Goal: Information Seeking & Learning: Learn about a topic

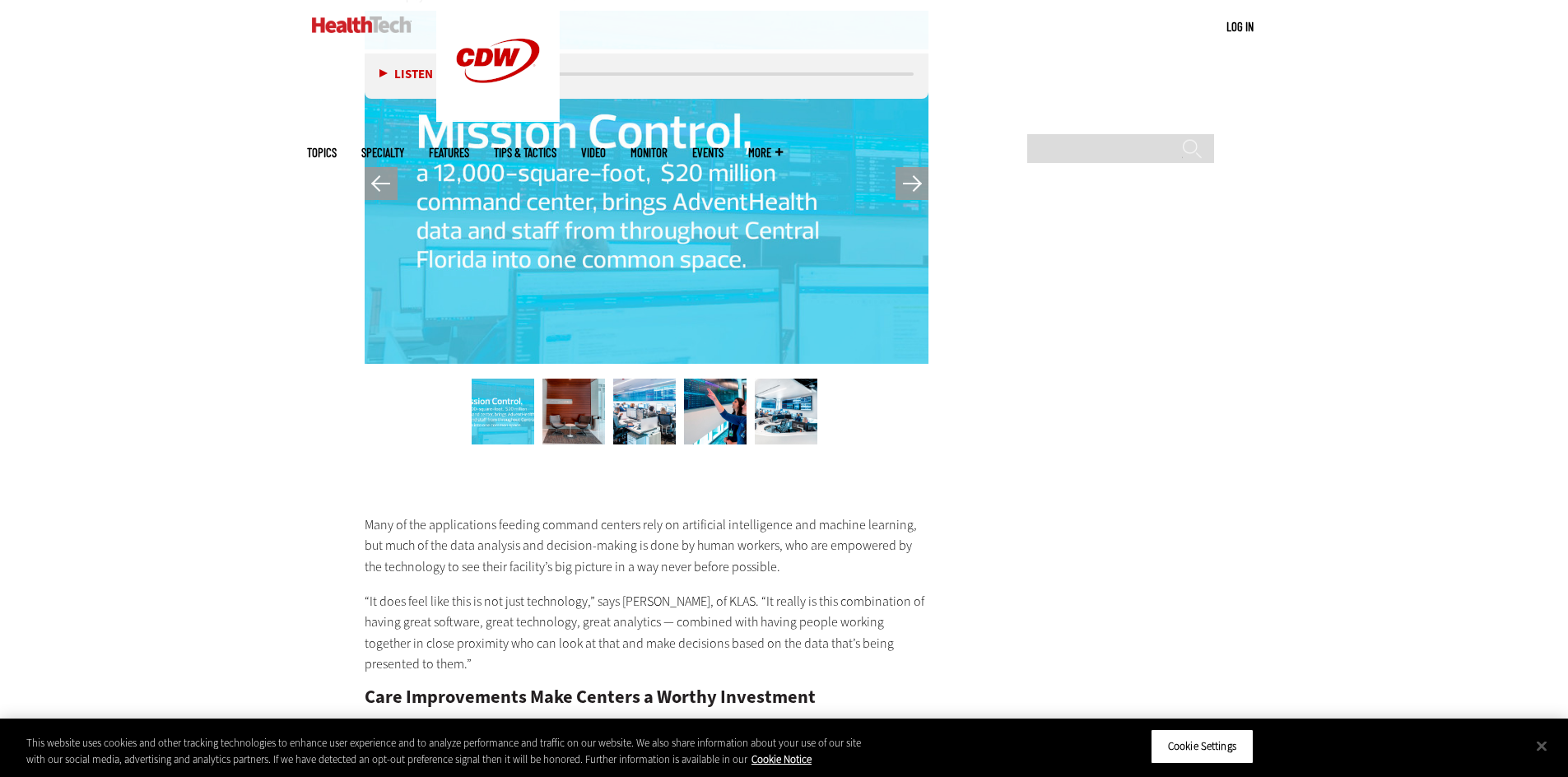
scroll to position [3868, 0]
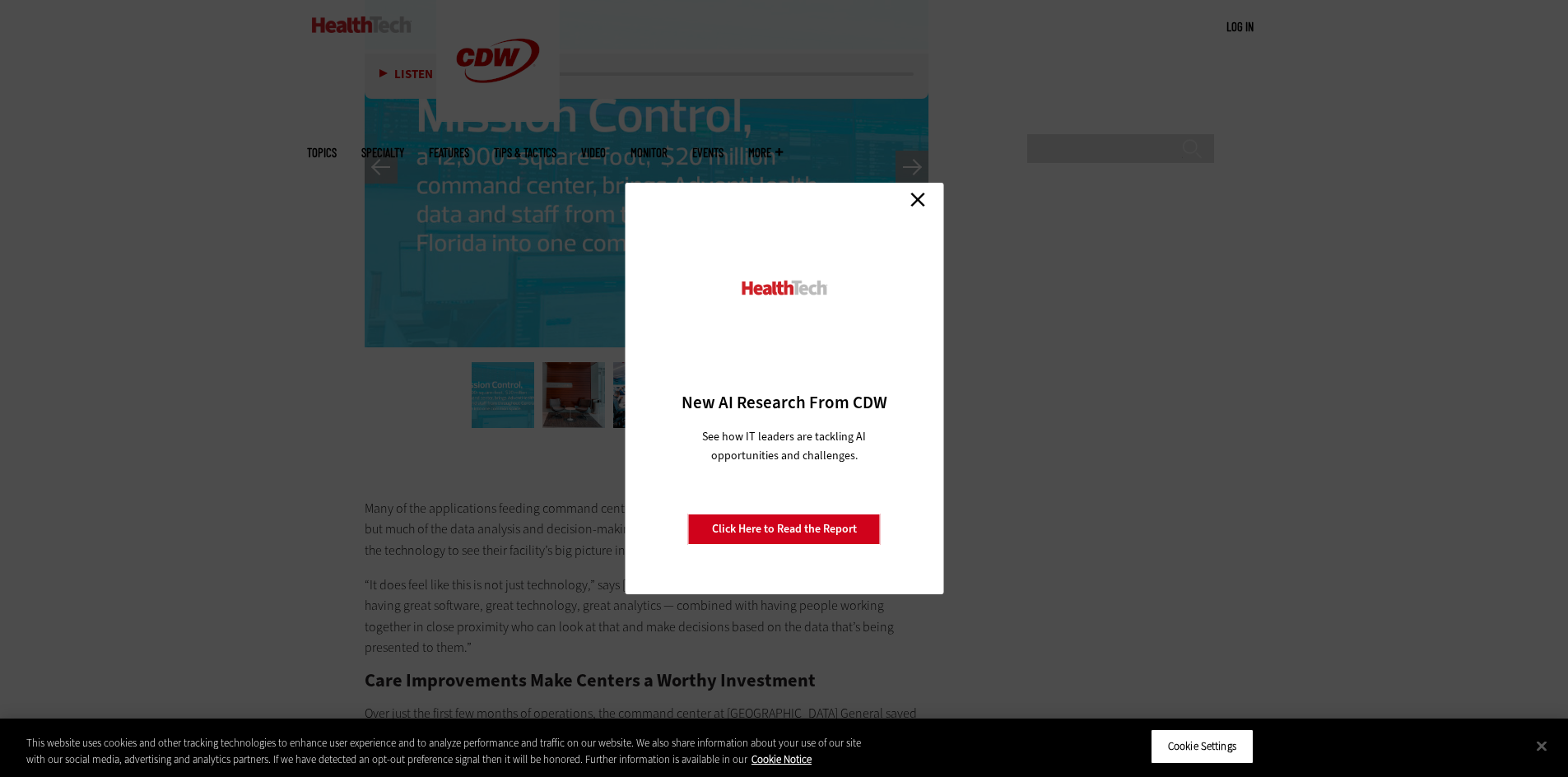
click at [913, 194] on link "Close" at bounding box center [918, 199] width 24 height 24
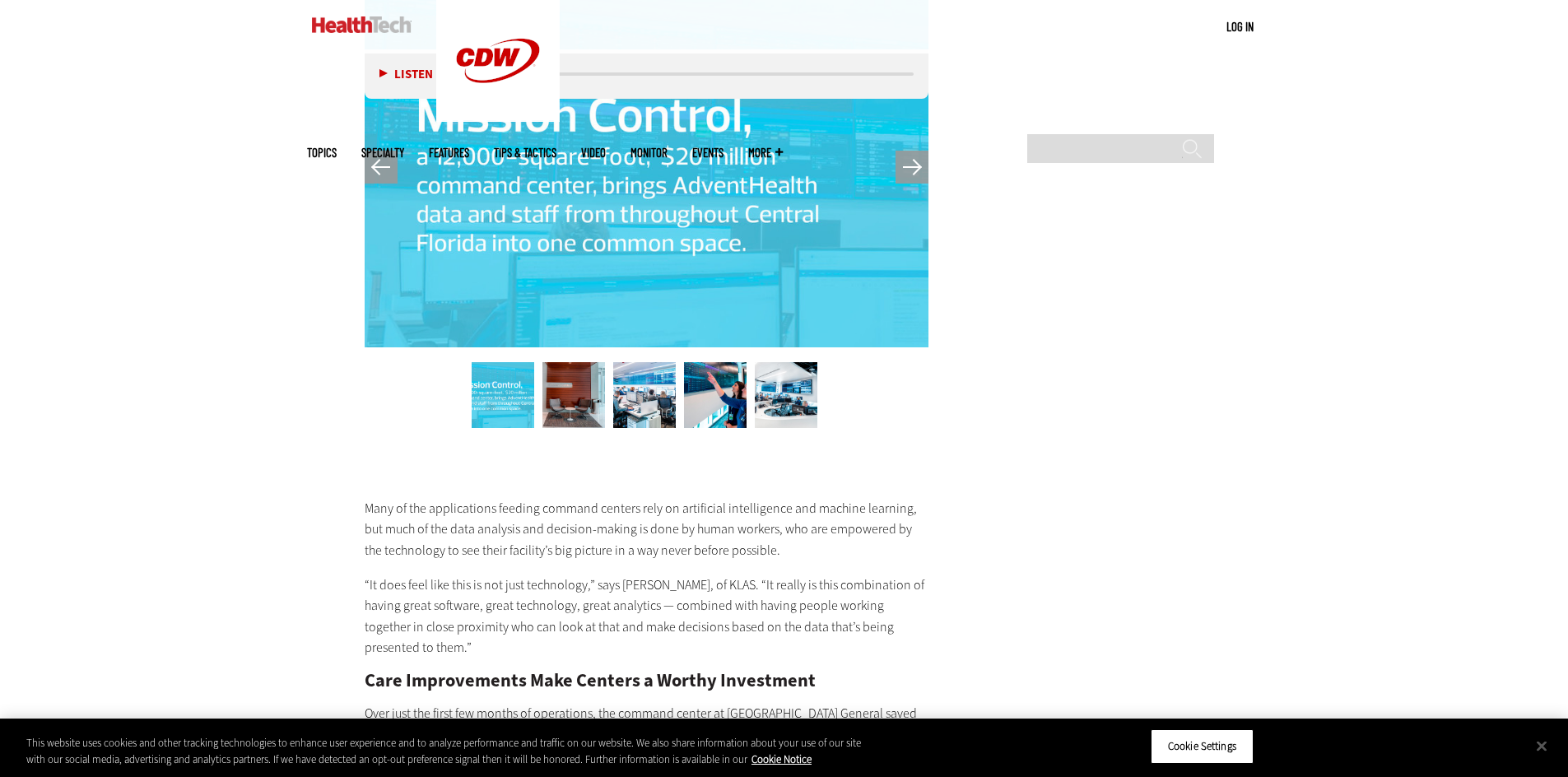
click at [787, 384] on img at bounding box center [786, 395] width 63 height 65
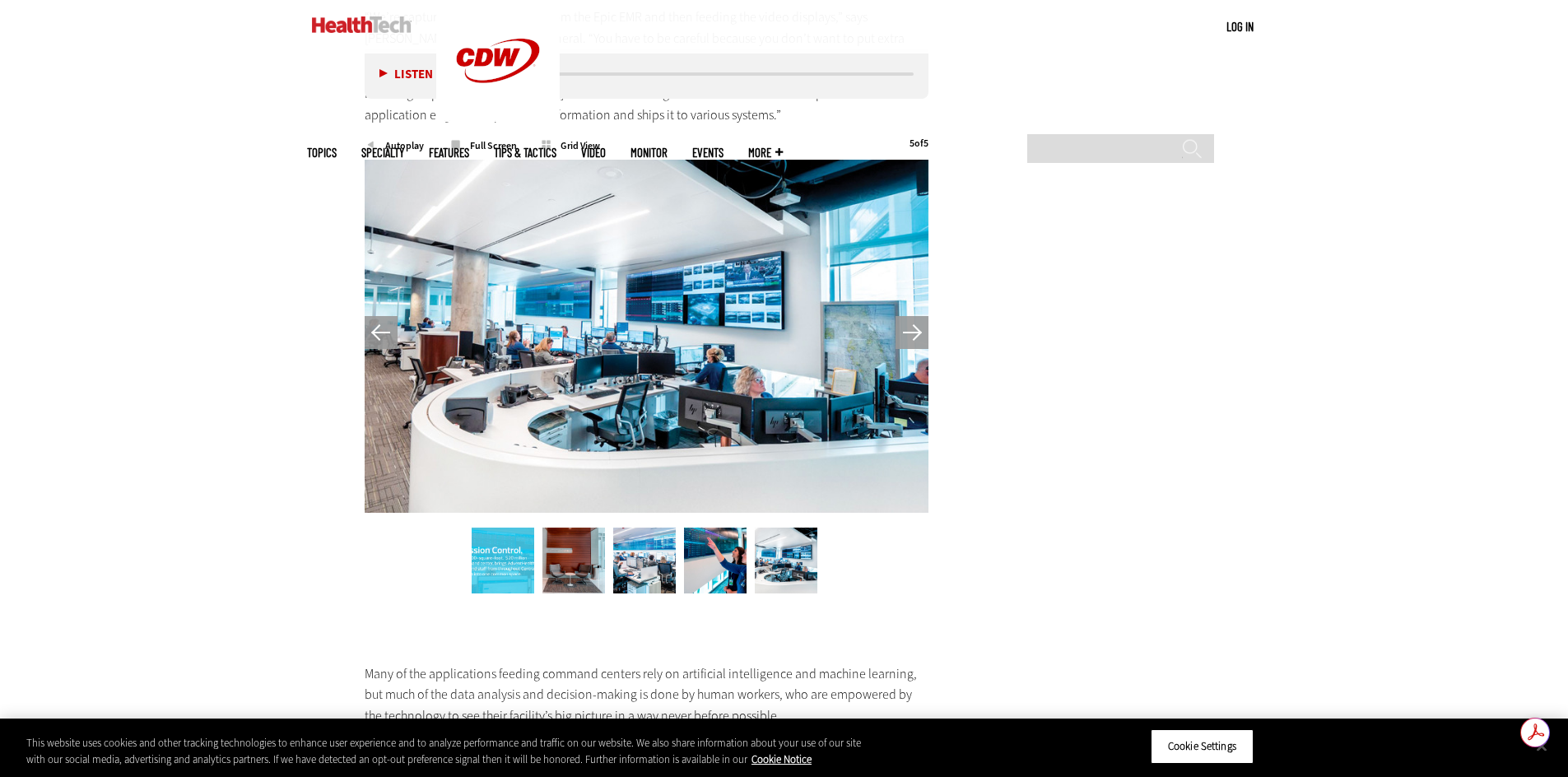
scroll to position [3703, 0]
click at [731, 549] on img at bounding box center [715, 559] width 63 height 65
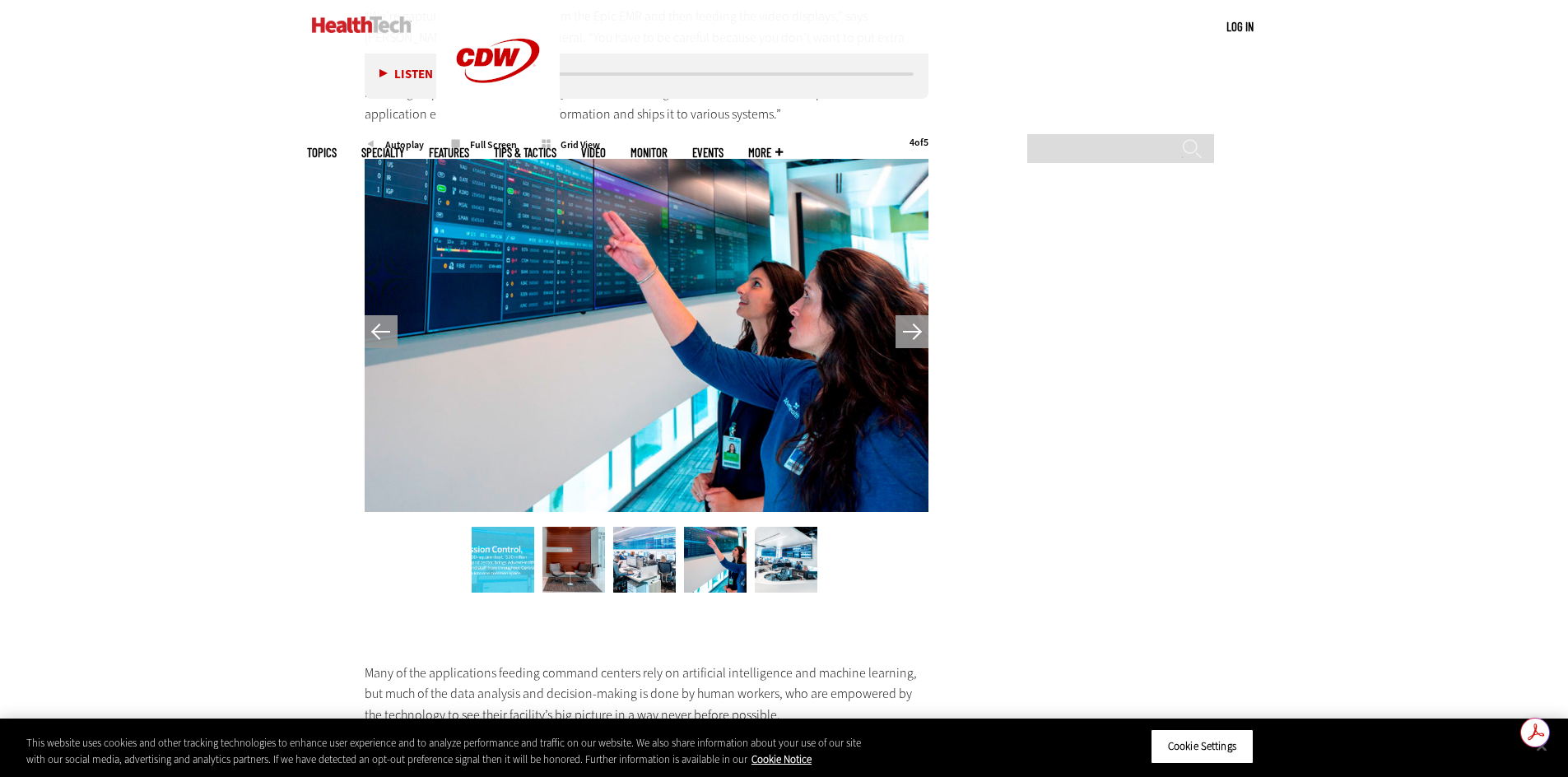
click at [636, 547] on img at bounding box center [644, 559] width 63 height 65
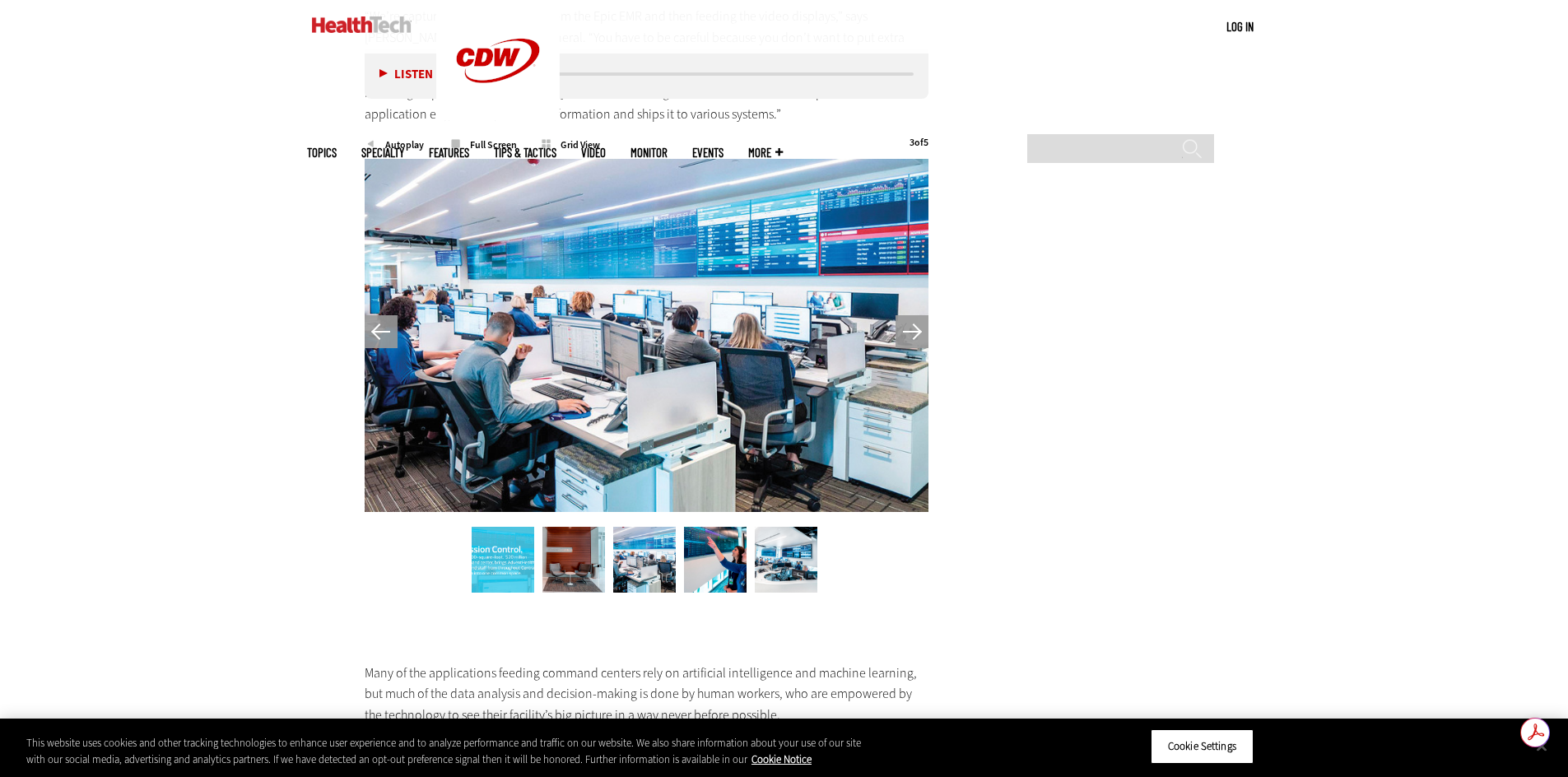
click at [566, 553] on img at bounding box center [574, 559] width 63 height 65
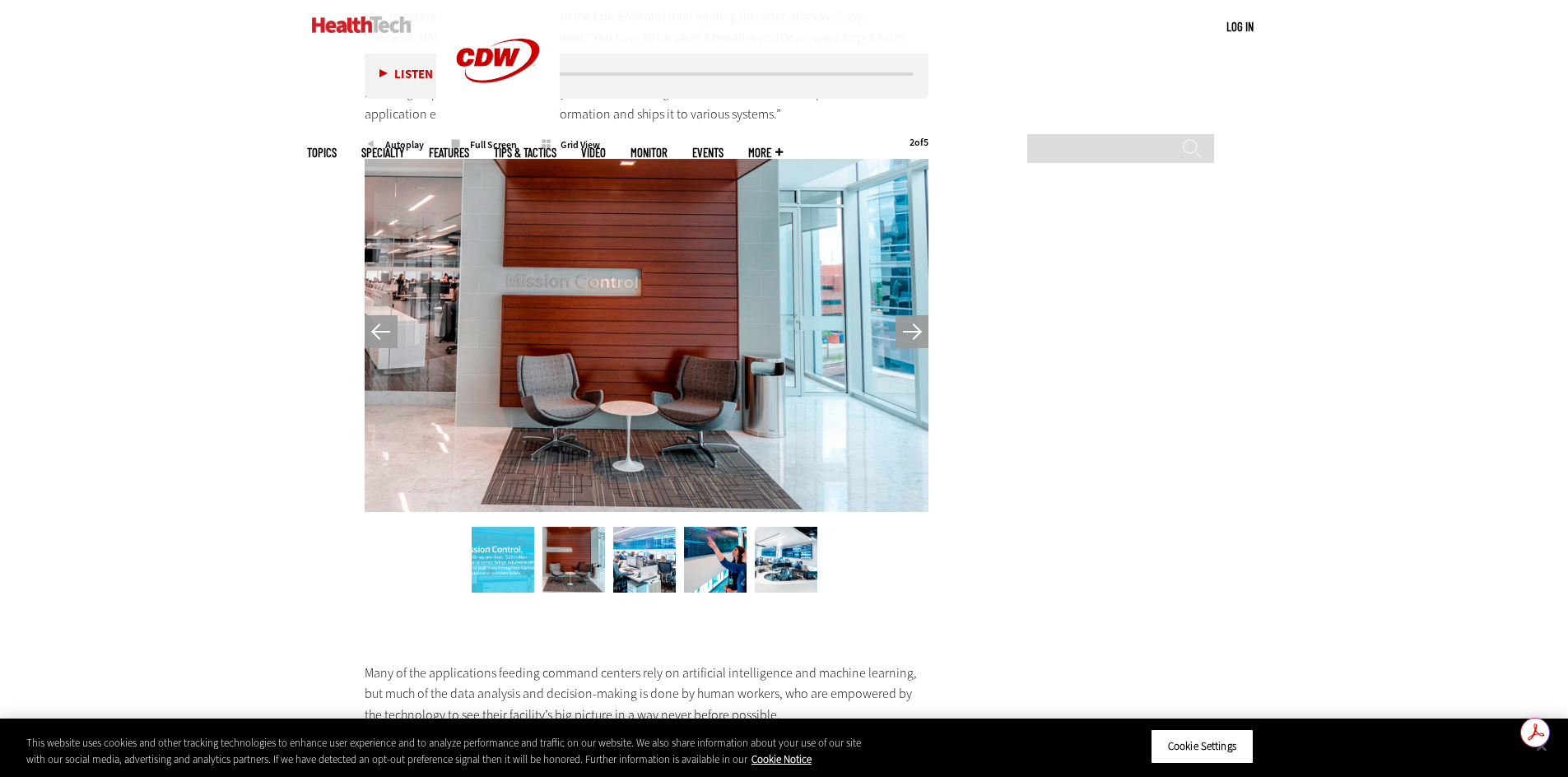
click at [798, 549] on img at bounding box center [786, 559] width 63 height 65
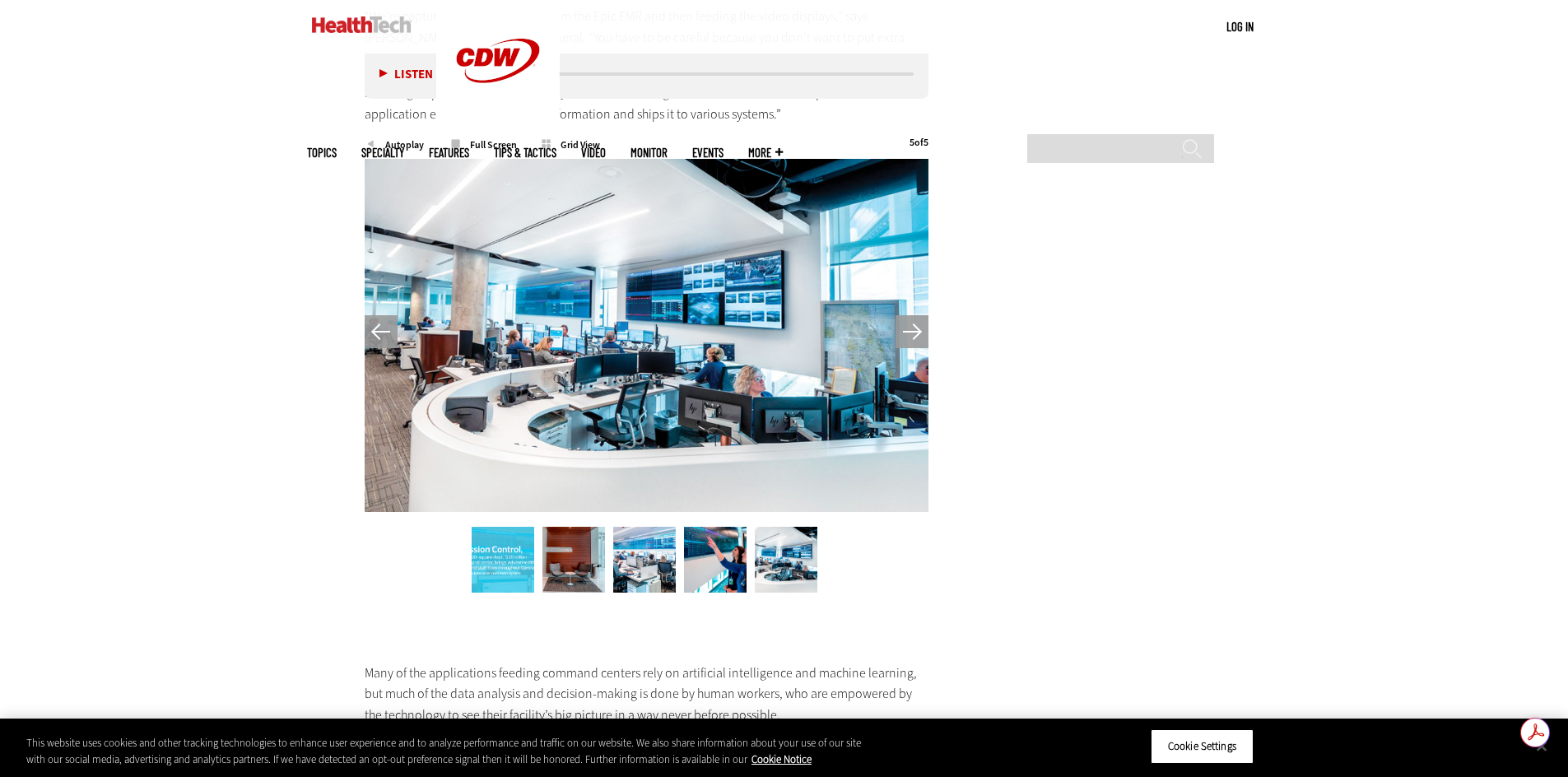
click at [521, 334] on div at bounding box center [647, 335] width 565 height 353
click at [485, 140] on span "Full Screen" at bounding box center [493, 144] width 88 height 10
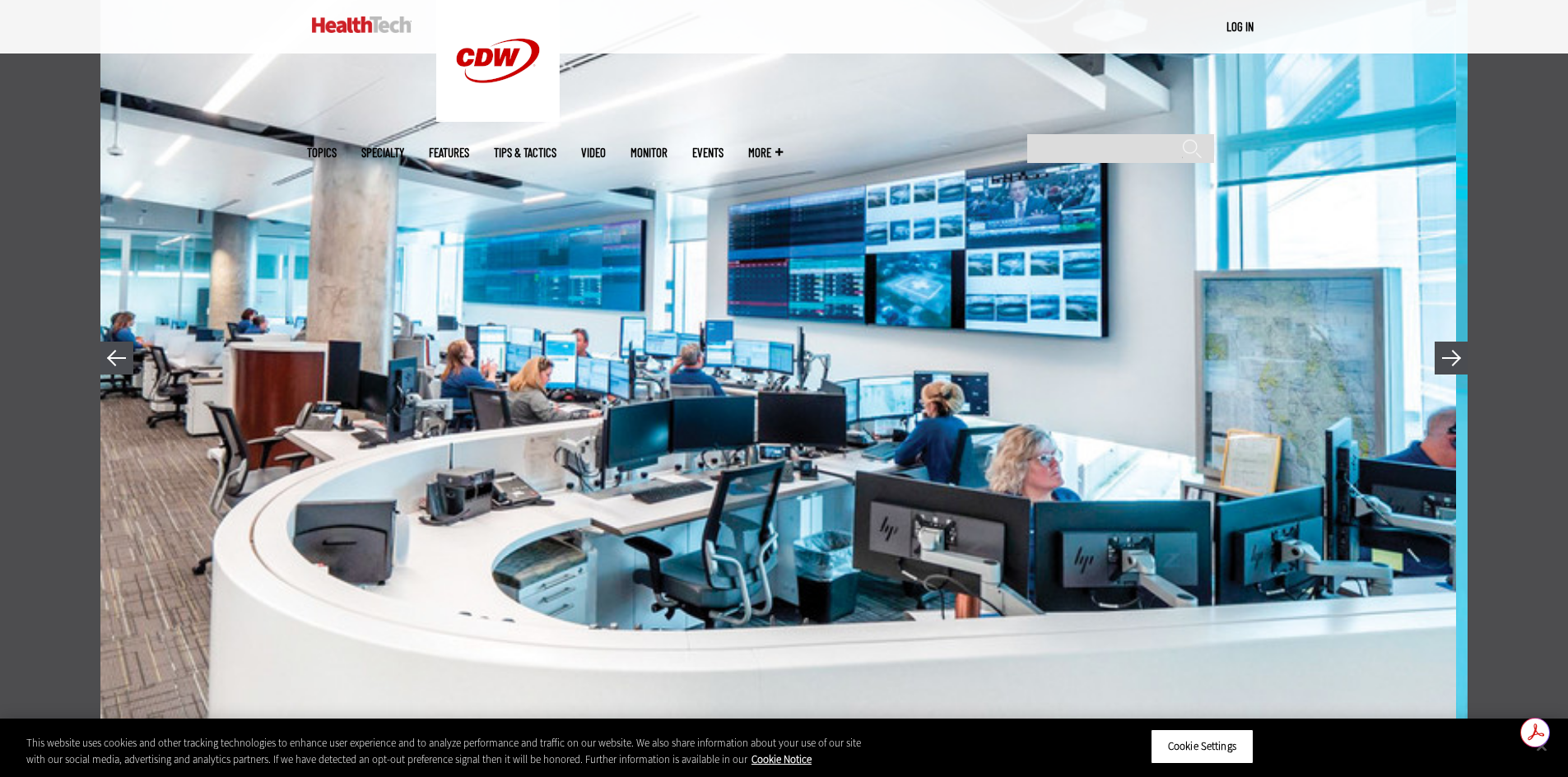
scroll to position [165, 0]
